Goal: Task Accomplishment & Management: Manage account settings

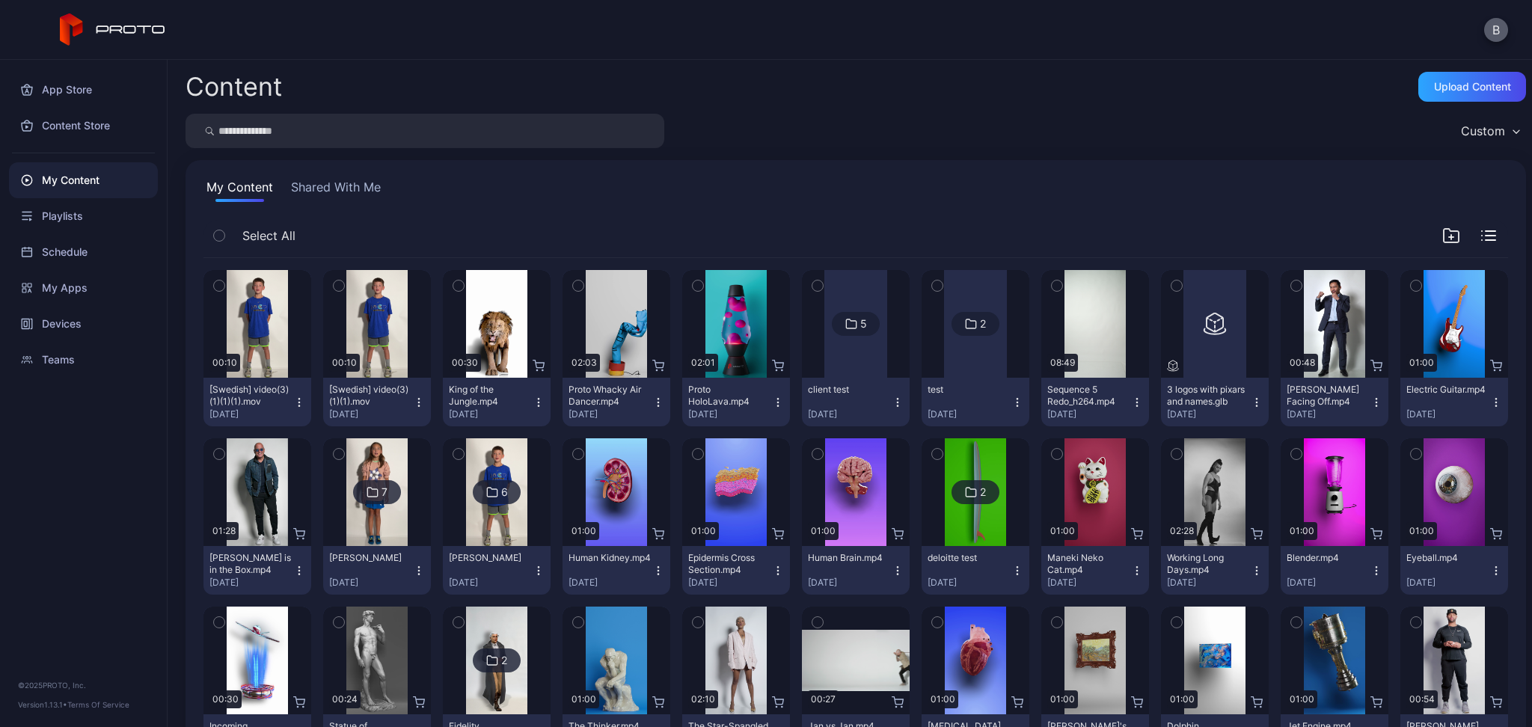
click at [1505, 30] on button "B" at bounding box center [1496, 30] width 24 height 24
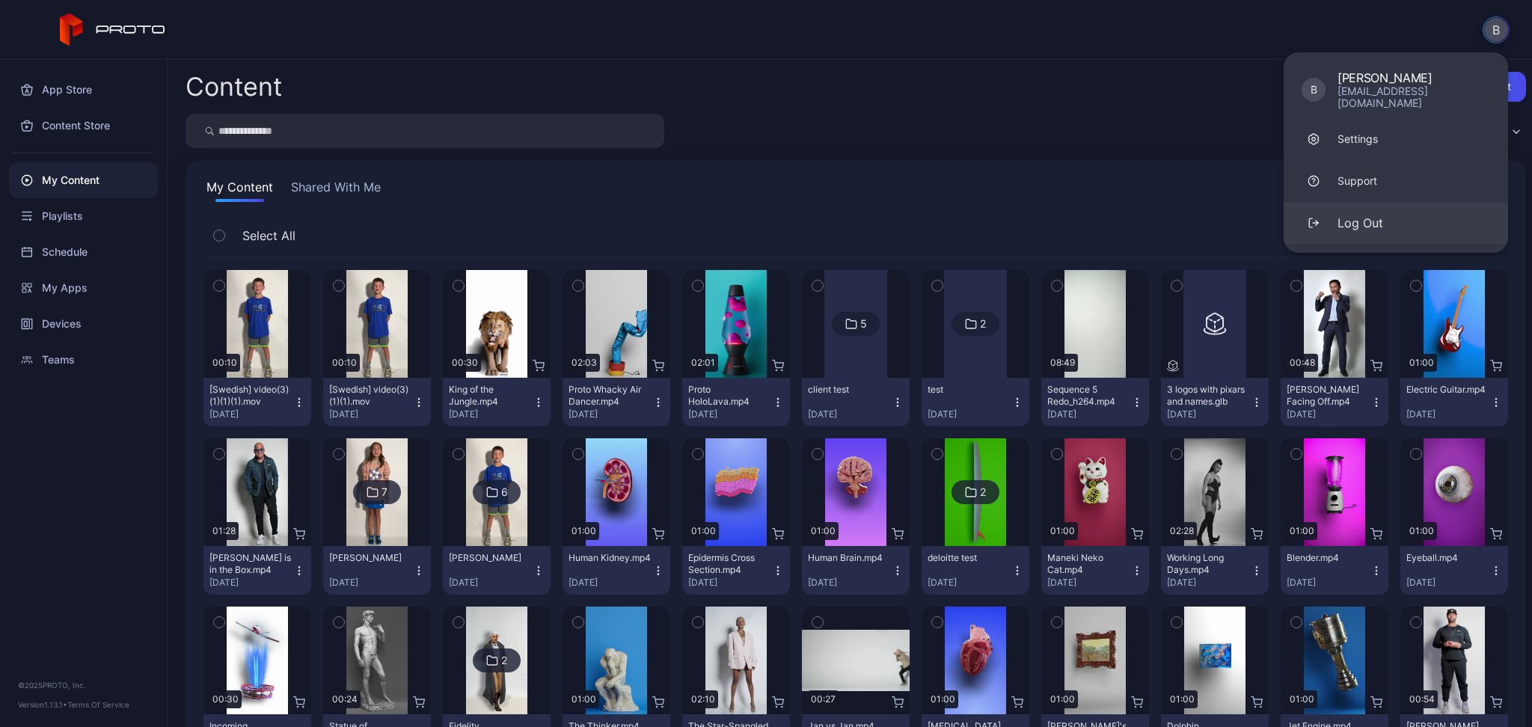
click at [1387, 215] on button "Log Out" at bounding box center [1396, 223] width 224 height 42
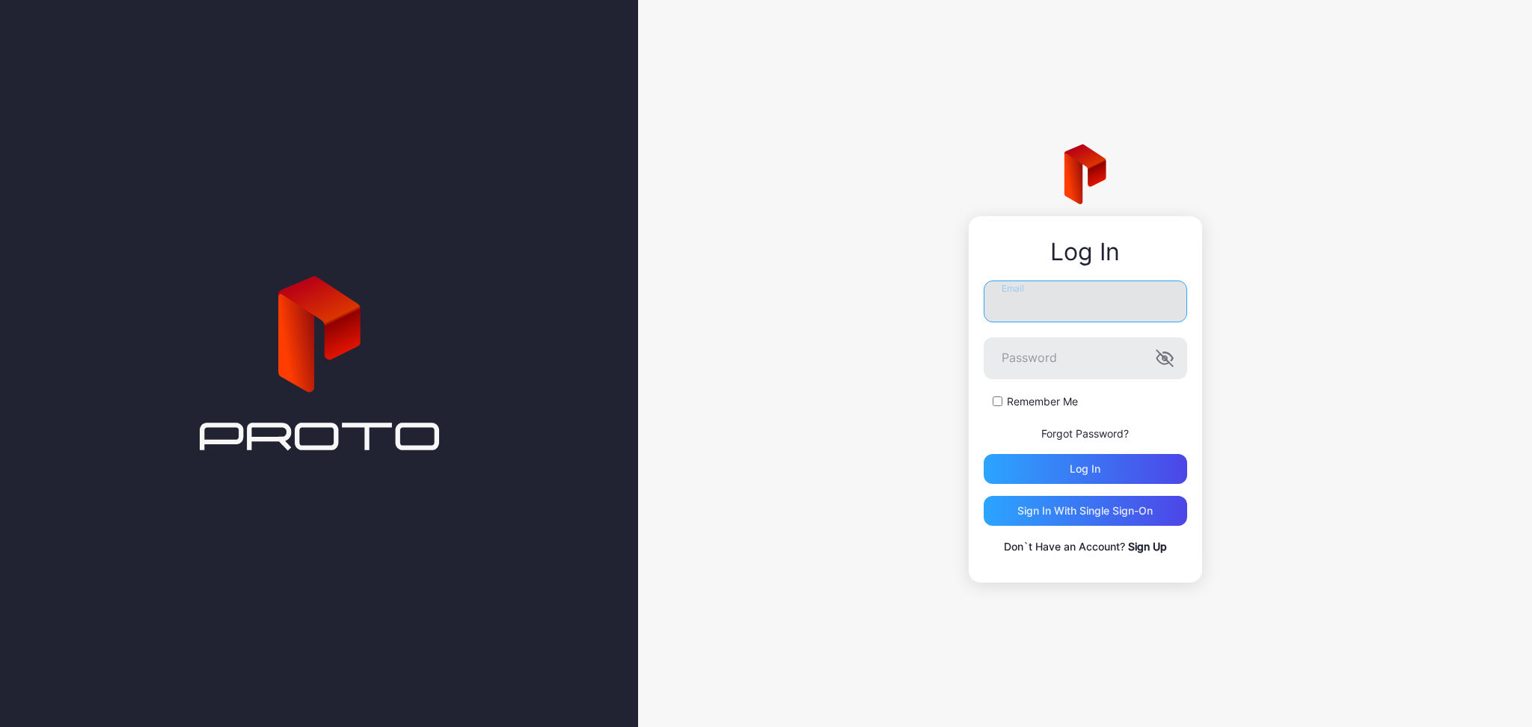
click at [1022, 303] on input "Email" at bounding box center [1085, 302] width 203 height 42
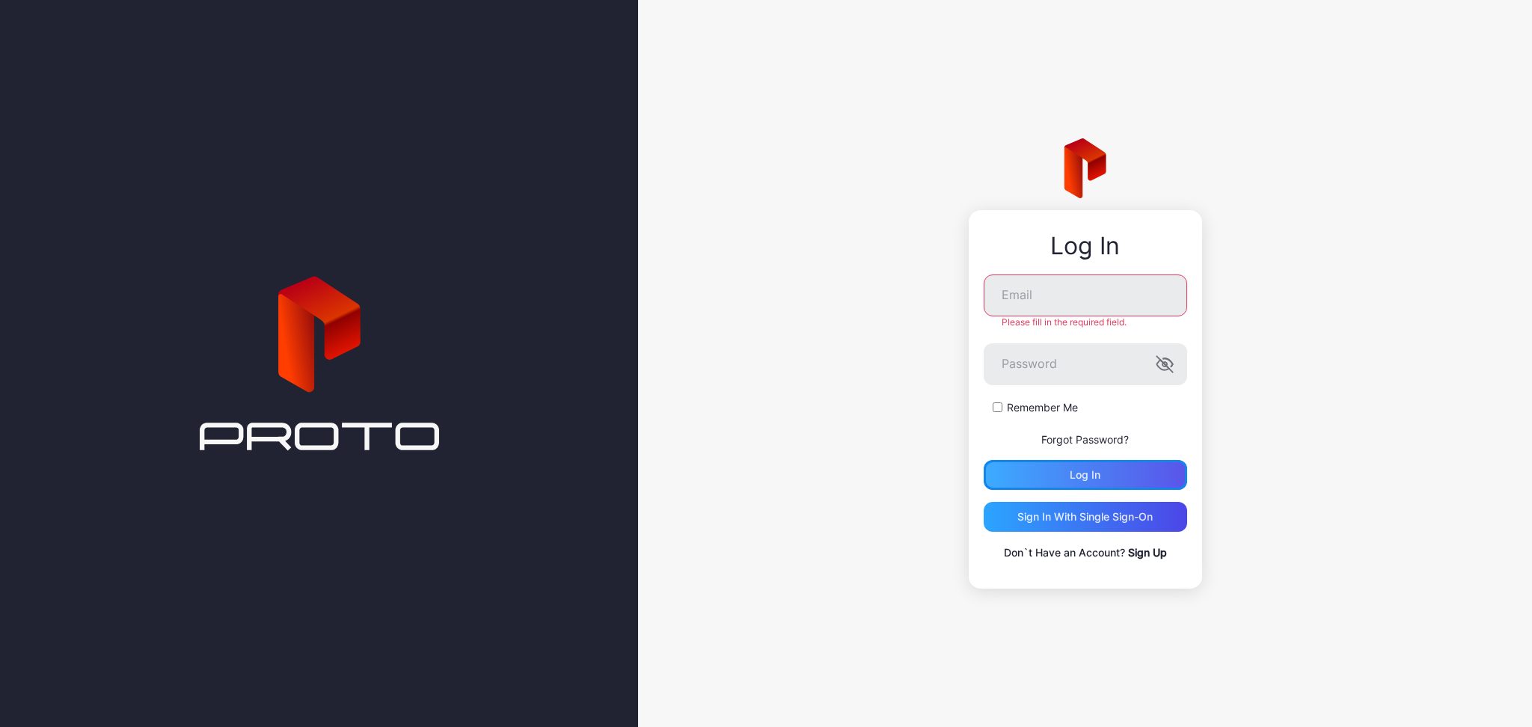
click at [1033, 490] on div "Log in" at bounding box center [1085, 475] width 203 height 30
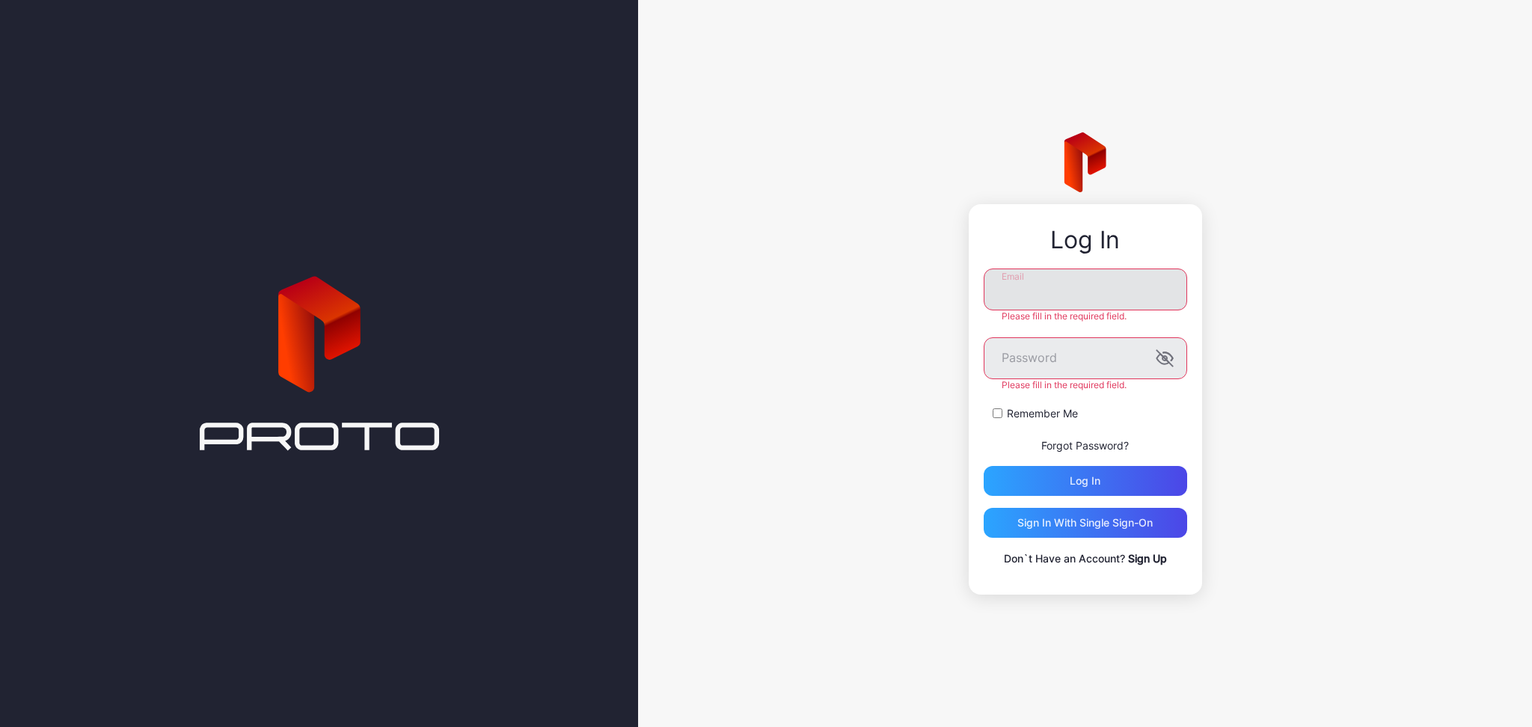
click at [1038, 298] on input "Email" at bounding box center [1085, 290] width 203 height 42
click at [1084, 297] on input "Email" at bounding box center [1085, 290] width 203 height 42
type input "**********"
click at [1065, 470] on div "Log in" at bounding box center [1085, 481] width 203 height 30
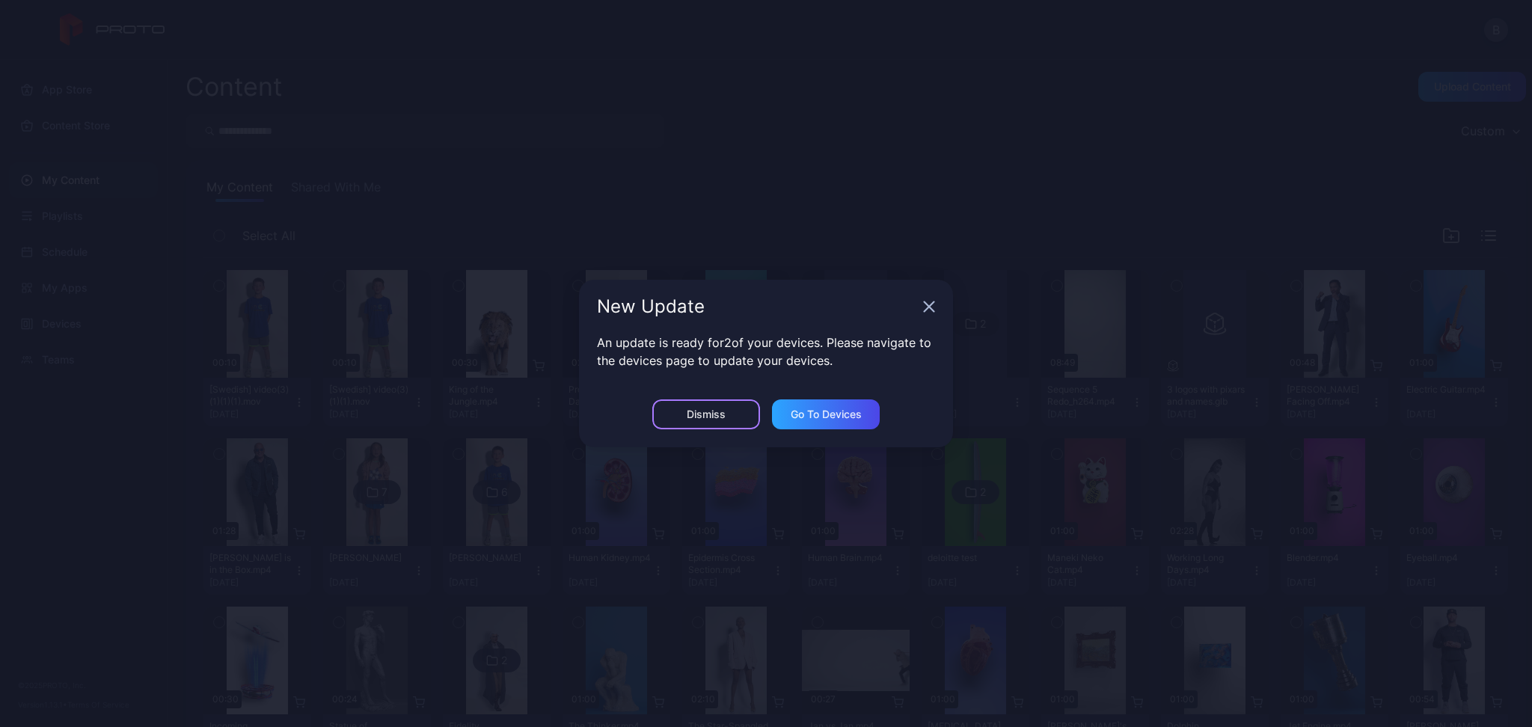
click at [673, 422] on div "Dismiss" at bounding box center [706, 414] width 108 height 30
